Goal: Navigation & Orientation: Find specific page/section

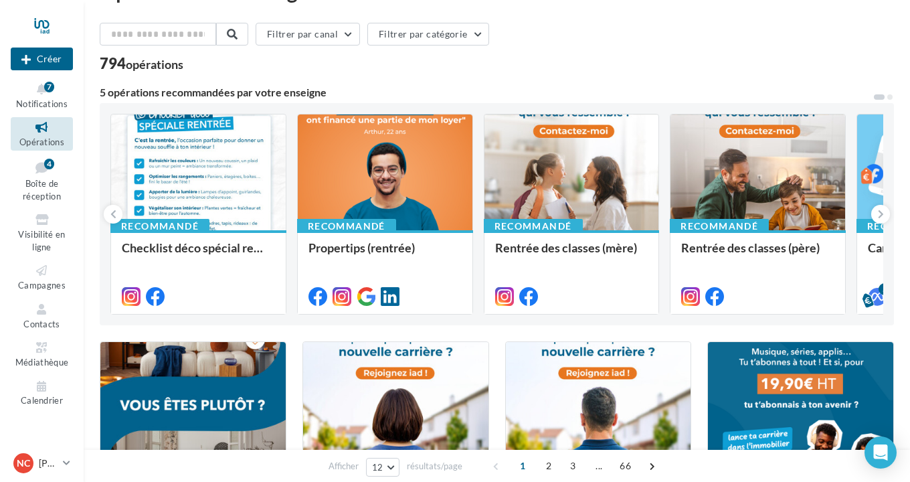
scroll to position [41, 0]
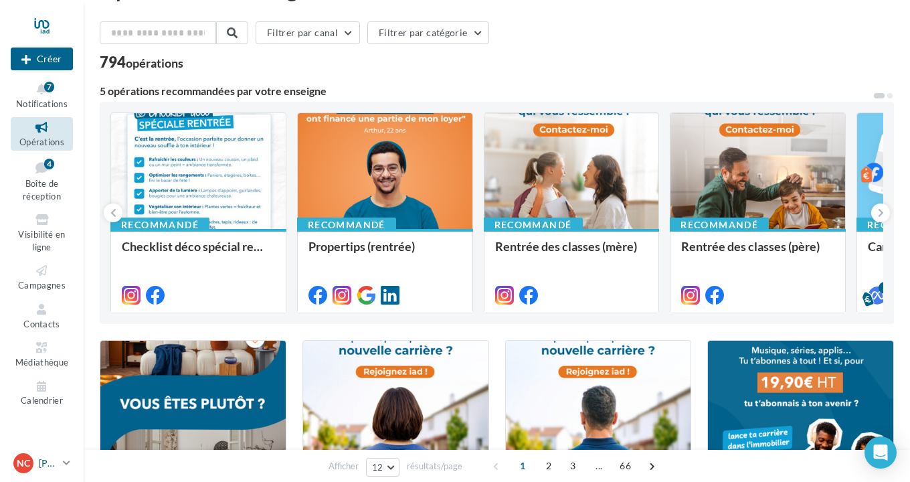
click at [66, 462] on icon at bounding box center [66, 462] width 7 height 11
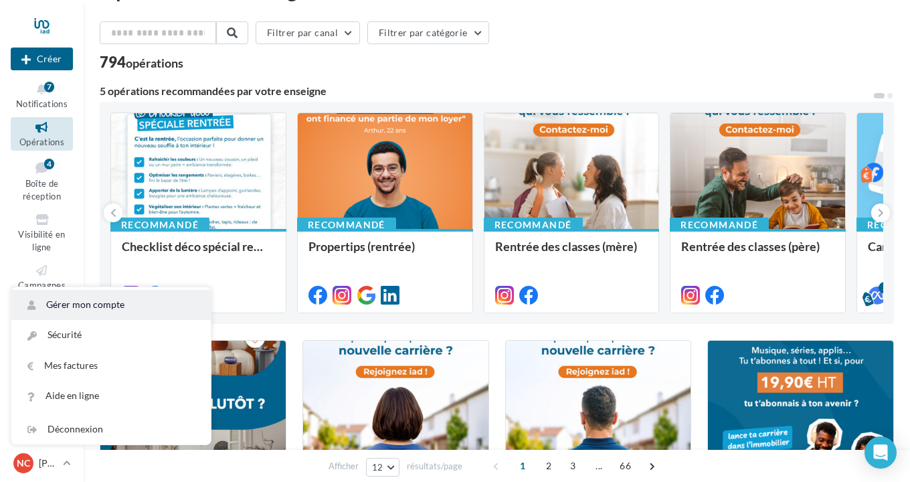
click at [102, 304] on link "Gérer mon compte" at bounding box center [110, 305] width 199 height 30
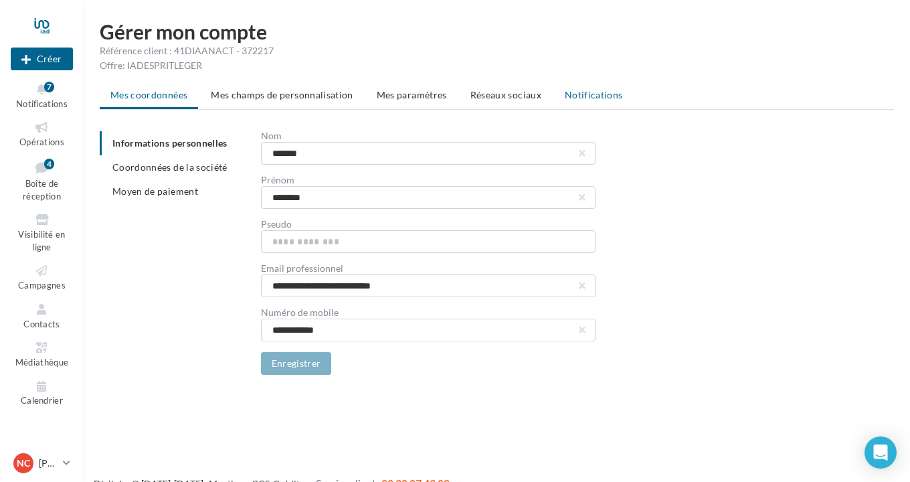
click at [585, 93] on span "Notifications" at bounding box center [594, 94] width 58 height 11
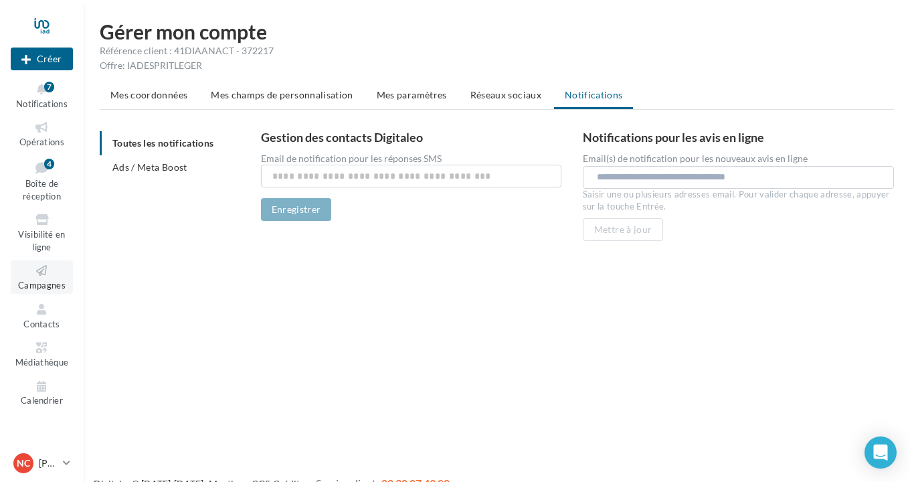
click at [44, 286] on span "Campagnes" at bounding box center [41, 285] width 47 height 11
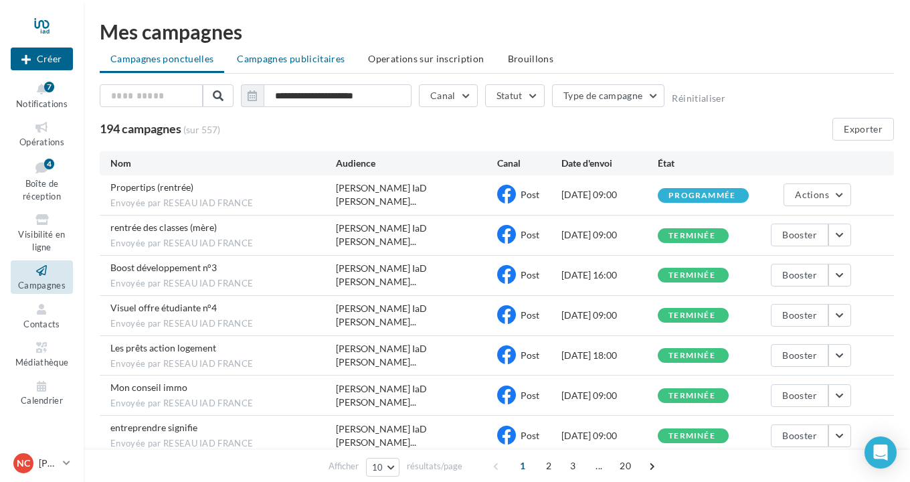
click at [292, 56] on span "Campagnes publicitaires" at bounding box center [291, 58] width 108 height 11
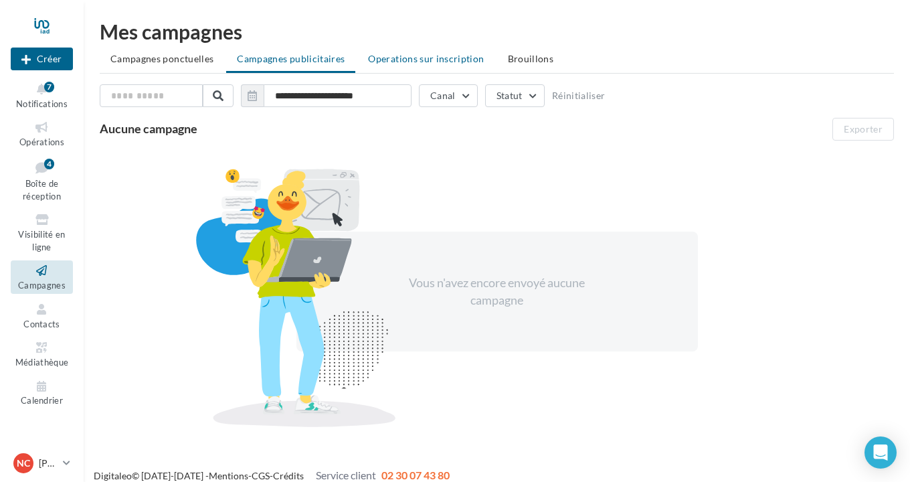
click at [383, 61] on span "Operations sur inscription" at bounding box center [426, 58] width 116 height 11
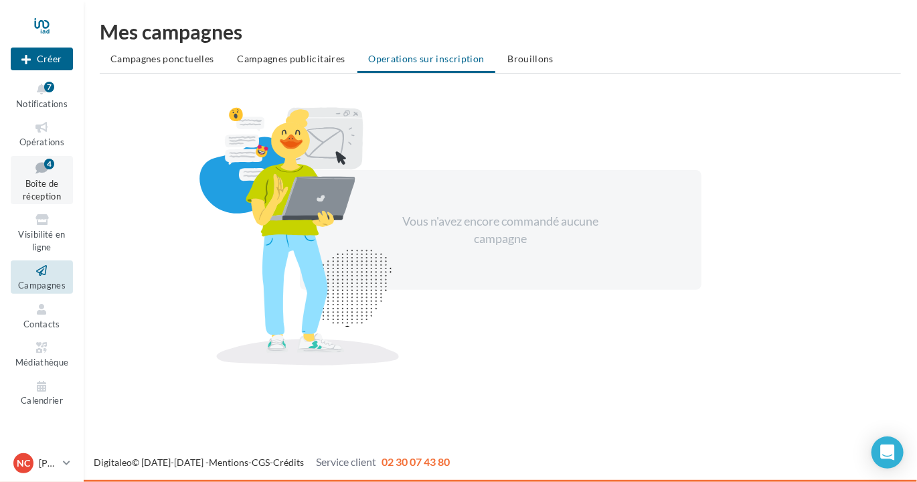
click at [51, 169] on div "4" at bounding box center [49, 163] width 10 height 13
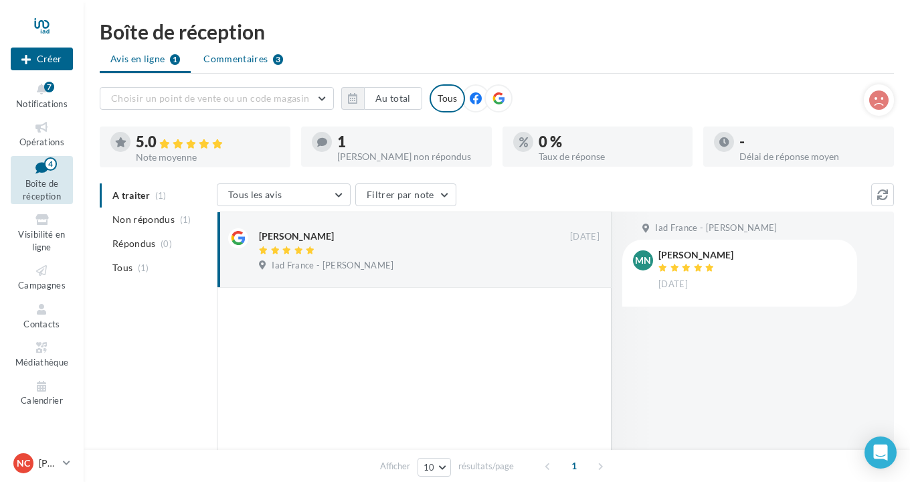
click at [238, 56] on span "Commentaires" at bounding box center [235, 58] width 64 height 13
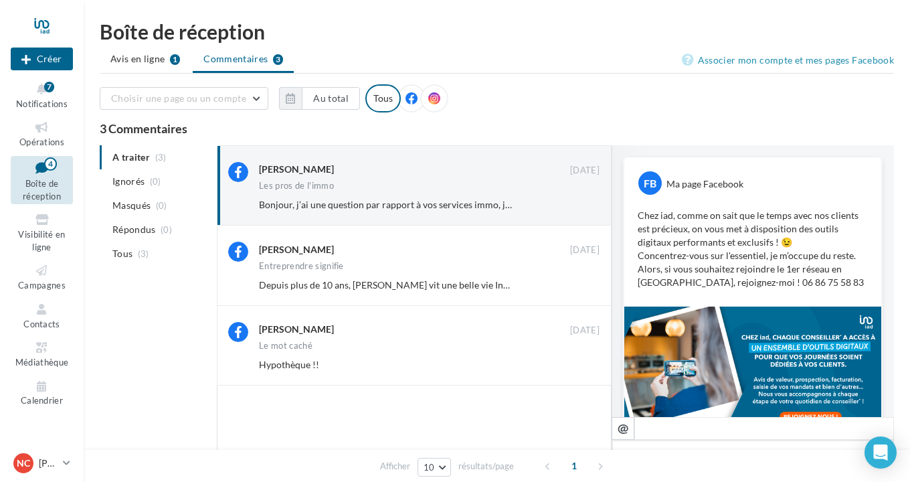
scroll to position [43, 0]
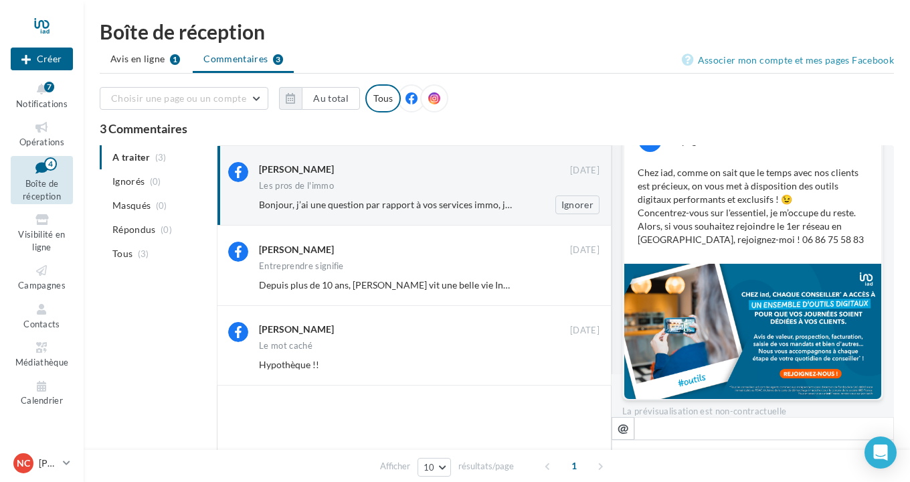
click at [347, 196] on div "Bonjour, j’ai une question par rapport à vos services immo, je vous ai envoyé u…" at bounding box center [434, 204] width 351 height 19
click at [238, 171] on icon at bounding box center [238, 172] width 20 height 20
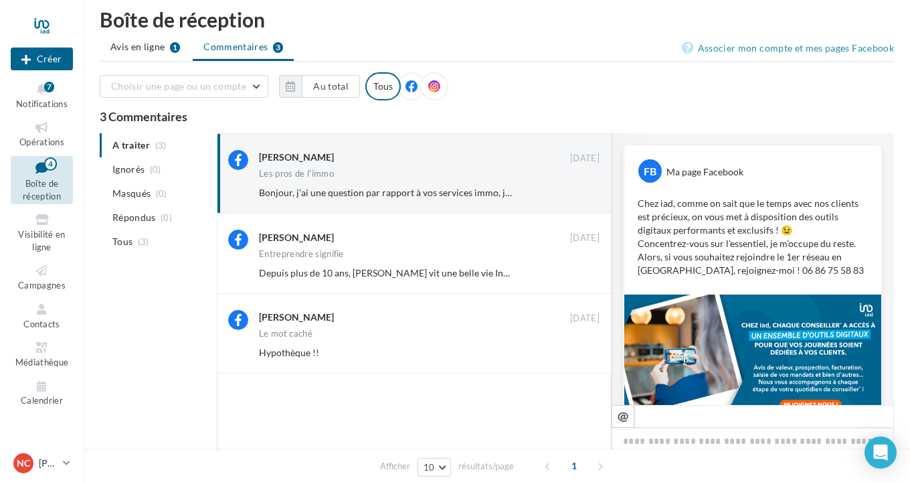
scroll to position [0, 0]
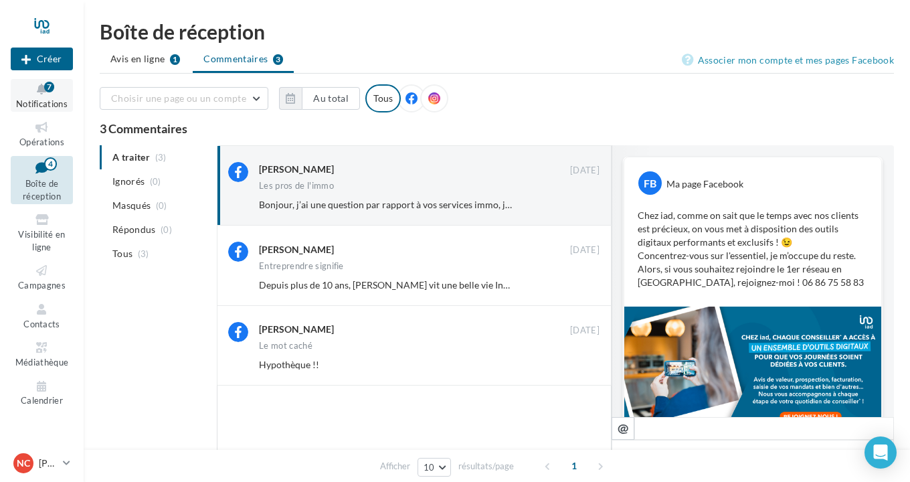
click at [46, 80] on div "7" at bounding box center [49, 86] width 10 height 14
